Goal: Transaction & Acquisition: Obtain resource

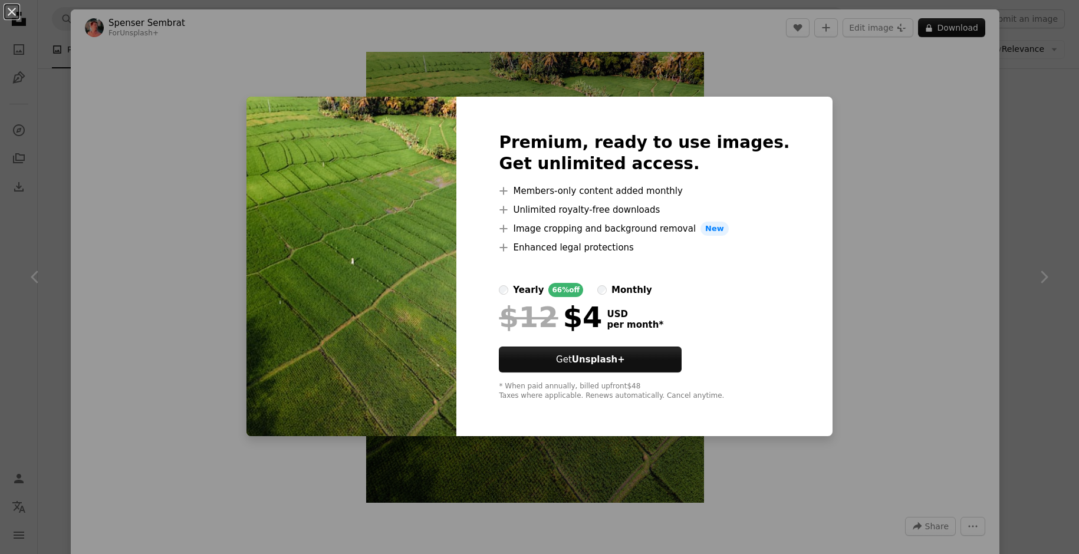
scroll to position [1061, 0]
click at [862, 132] on div "An X shape Premium, ready to use images. Get unlimited access. A plus sign Memb…" at bounding box center [539, 277] width 1079 height 554
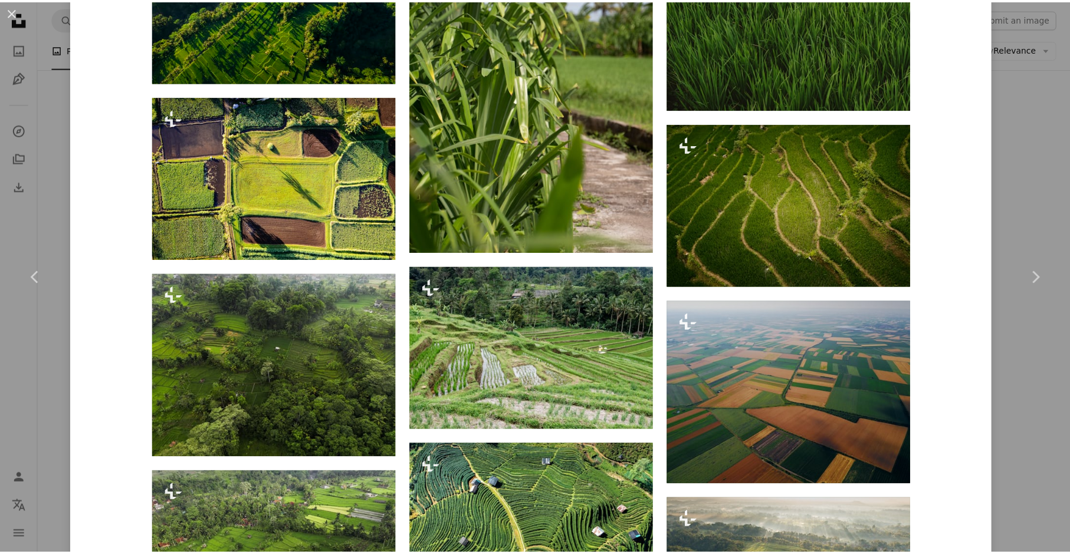
scroll to position [1765, 0]
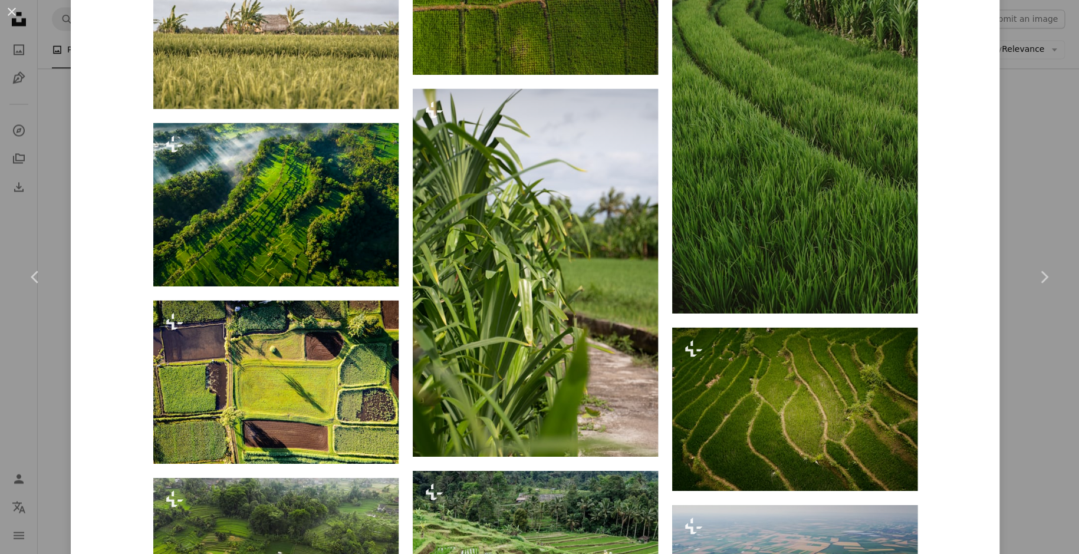
click at [1033, 70] on div "An X shape Chevron left Chevron right [PERSON_NAME] For Unsplash+ A heart A plu…" at bounding box center [539, 277] width 1079 height 554
